Goal: Task Accomplishment & Management: Manage account settings

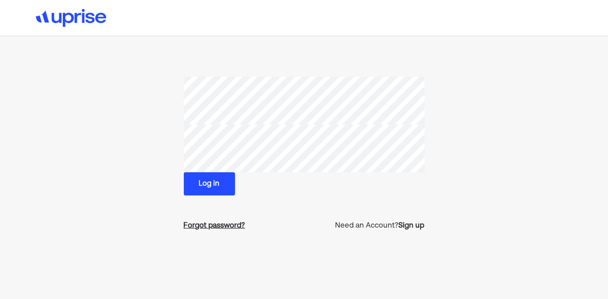
click at [225, 226] on div "Forgot password?" at bounding box center [215, 225] width 62 height 11
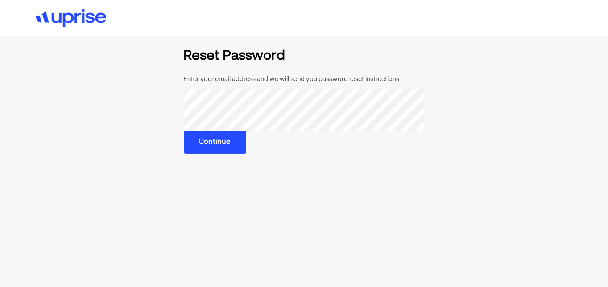
click at [204, 139] on button "Continue" at bounding box center [215, 142] width 62 height 23
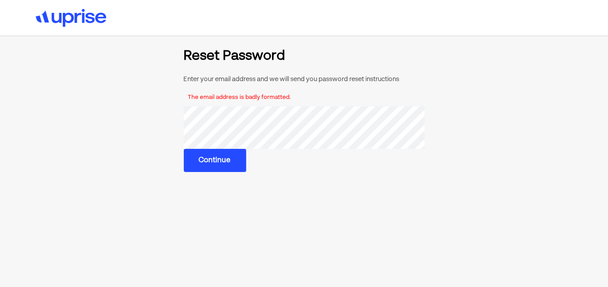
click at [213, 160] on button "Continue" at bounding box center [215, 160] width 62 height 23
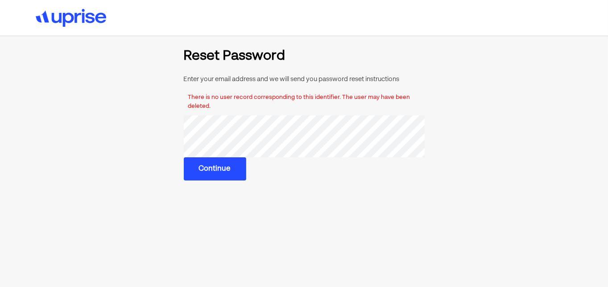
click at [212, 168] on button "Continue" at bounding box center [215, 168] width 62 height 23
